Goal: Task Accomplishment & Management: Manage account settings

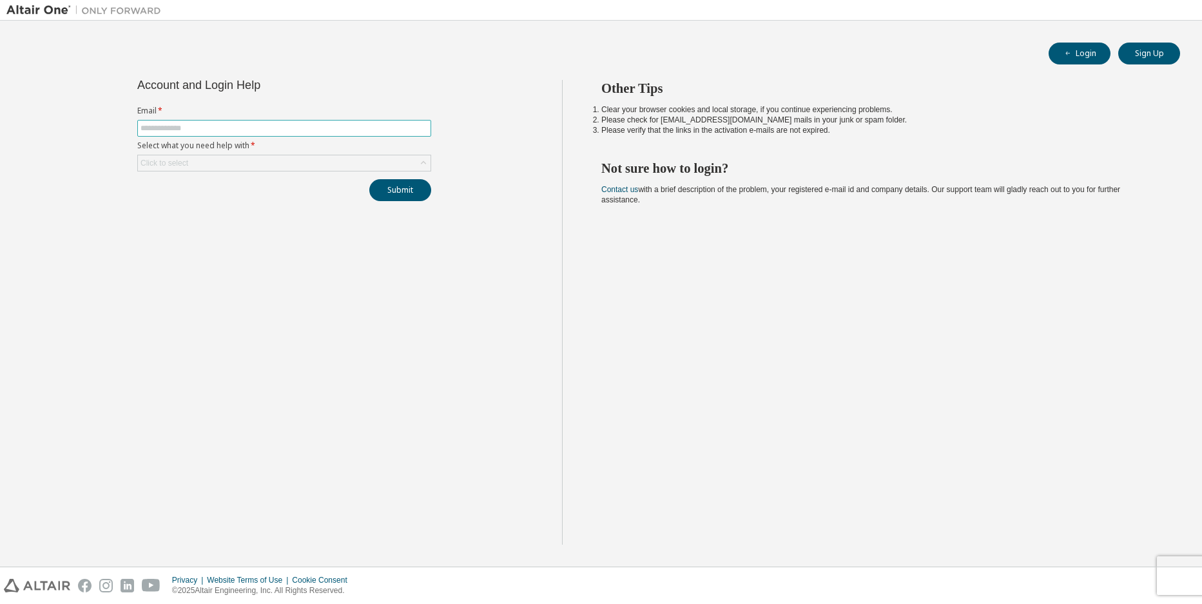
click at [309, 128] on input "text" at bounding box center [284, 128] width 287 height 10
type input "**********"
click at [398, 164] on div "Click to select" at bounding box center [284, 162] width 293 height 15
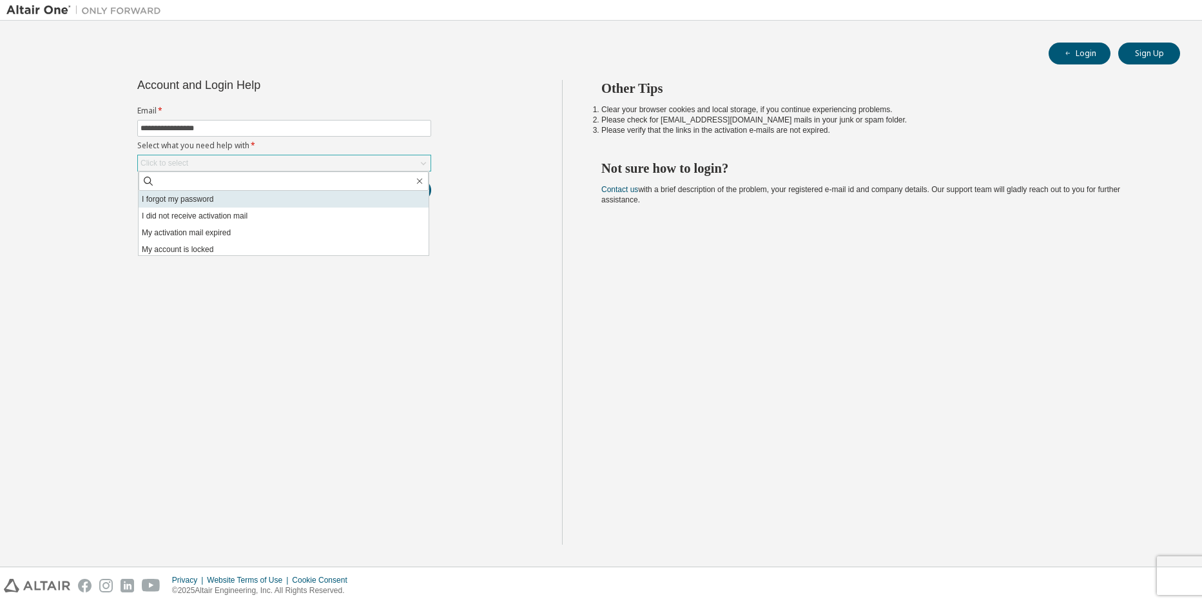
click at [333, 201] on li "I forgot my password" at bounding box center [284, 199] width 290 height 17
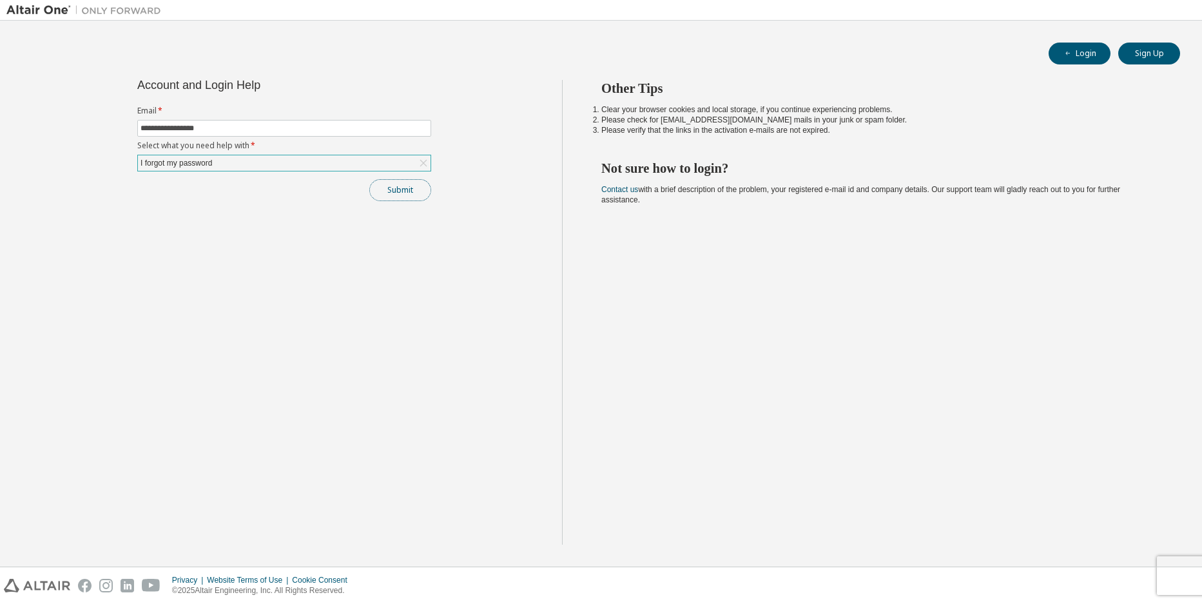
click at [402, 192] on button "Submit" at bounding box center [400, 190] width 62 height 22
click at [327, 169] on div "I forgot my password" at bounding box center [284, 162] width 293 height 15
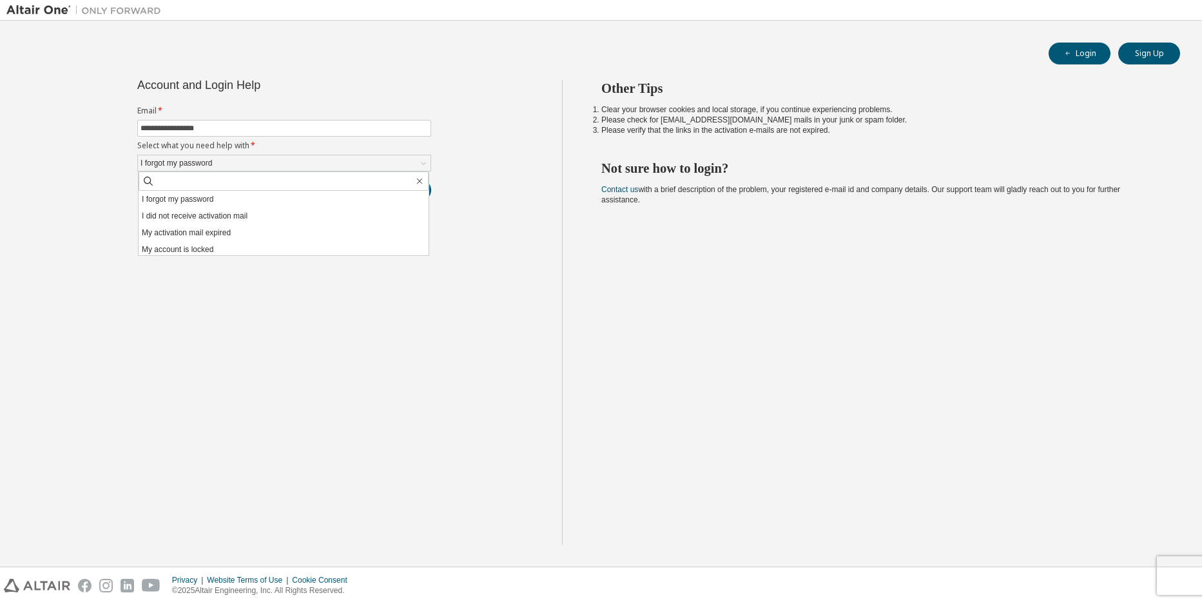
click at [688, 333] on div "Other Tips Clear your browser cookies and local storage, if you continue experi…" at bounding box center [879, 312] width 634 height 465
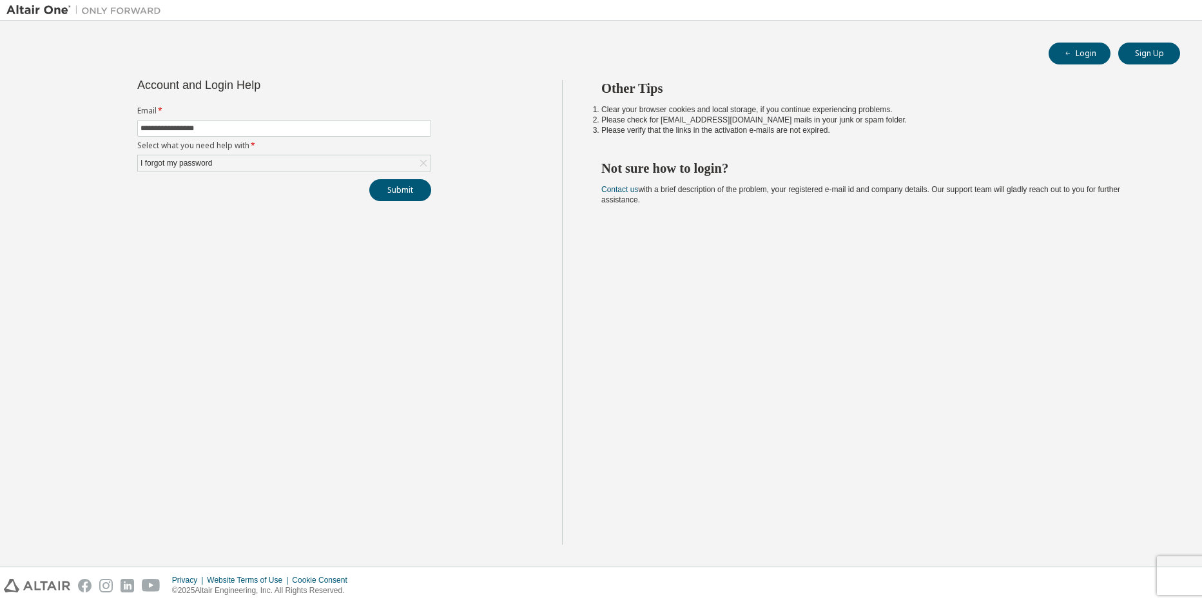
click at [1000, 337] on div "Other Tips Clear your browser cookies and local storage, if you continue experi…" at bounding box center [879, 312] width 634 height 465
click at [53, 10] on img at bounding box center [86, 10] width 161 height 13
